Goal: Task Accomplishment & Management: Use online tool/utility

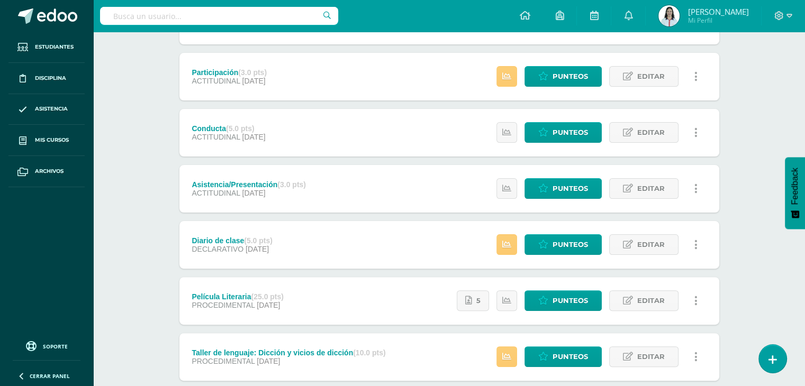
scroll to position [242, 0]
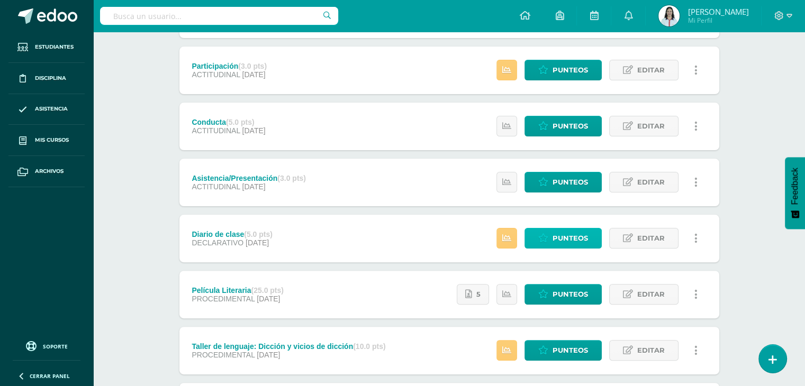
click at [559, 234] on span "Punteos" at bounding box center [569, 239] width 35 height 20
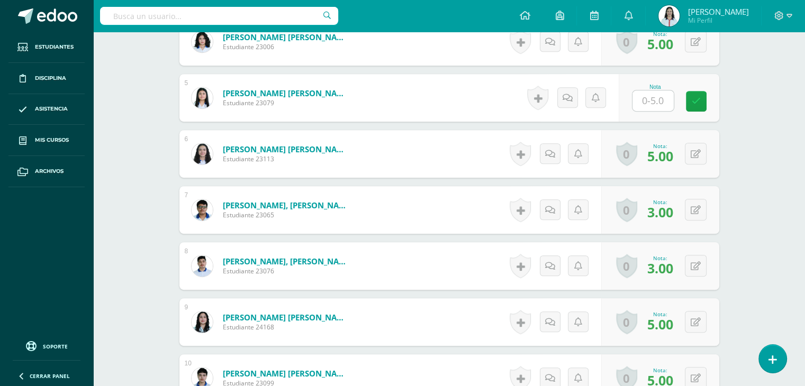
scroll to position [38, 0]
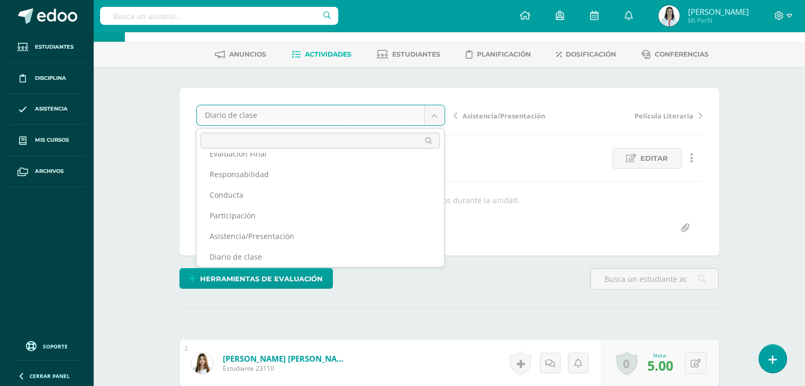
scroll to position [0, 0]
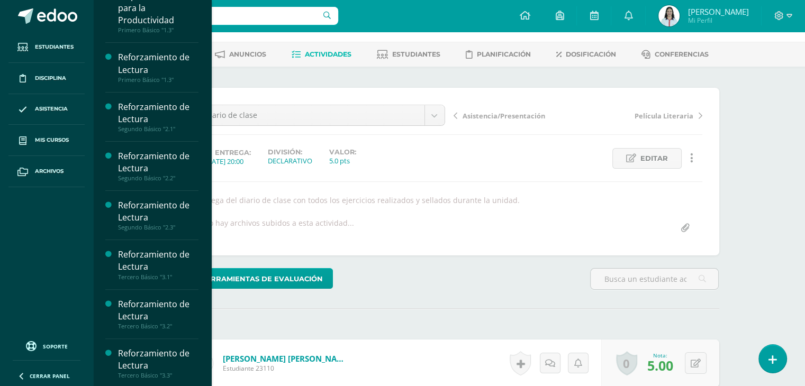
scroll to position [241, 0]
click at [153, 345] on span "Actividades" at bounding box center [150, 344] width 41 height 10
